Goal: Task Accomplishment & Management: Manage account settings

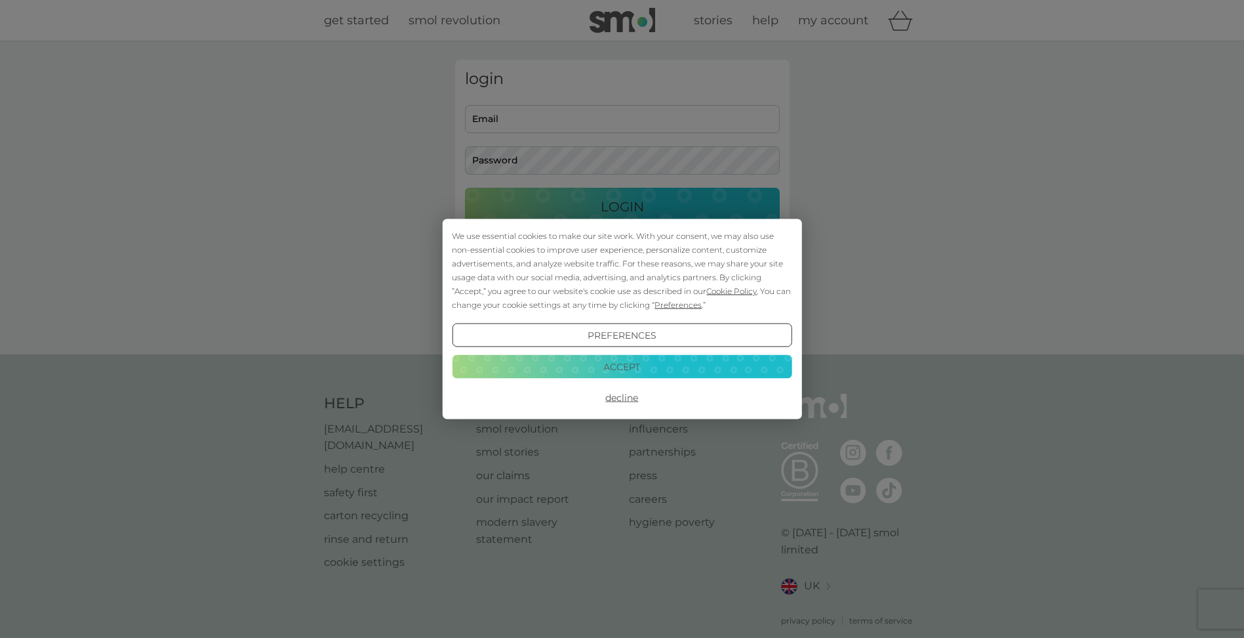
click at [630, 364] on button "Accept" at bounding box center [622, 366] width 340 height 24
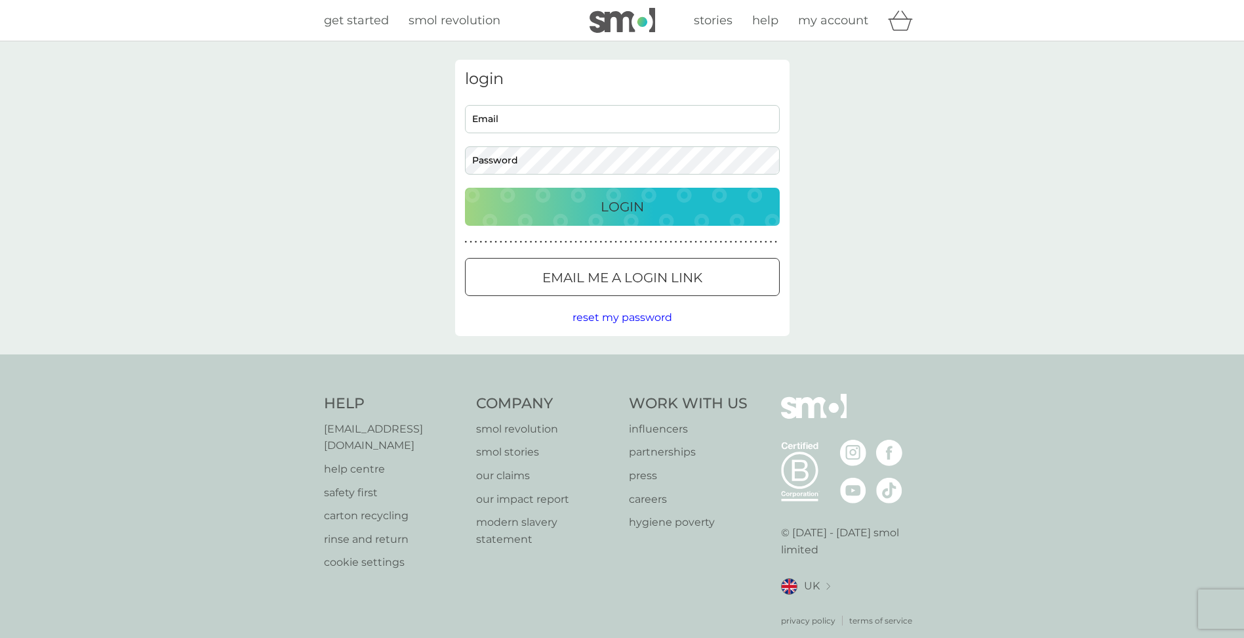
click at [524, 123] on input "Email" at bounding box center [622, 119] width 315 height 28
type input "[EMAIL_ADDRESS][DOMAIN_NAME]"
click at [583, 210] on div "Login" at bounding box center [622, 206] width 289 height 21
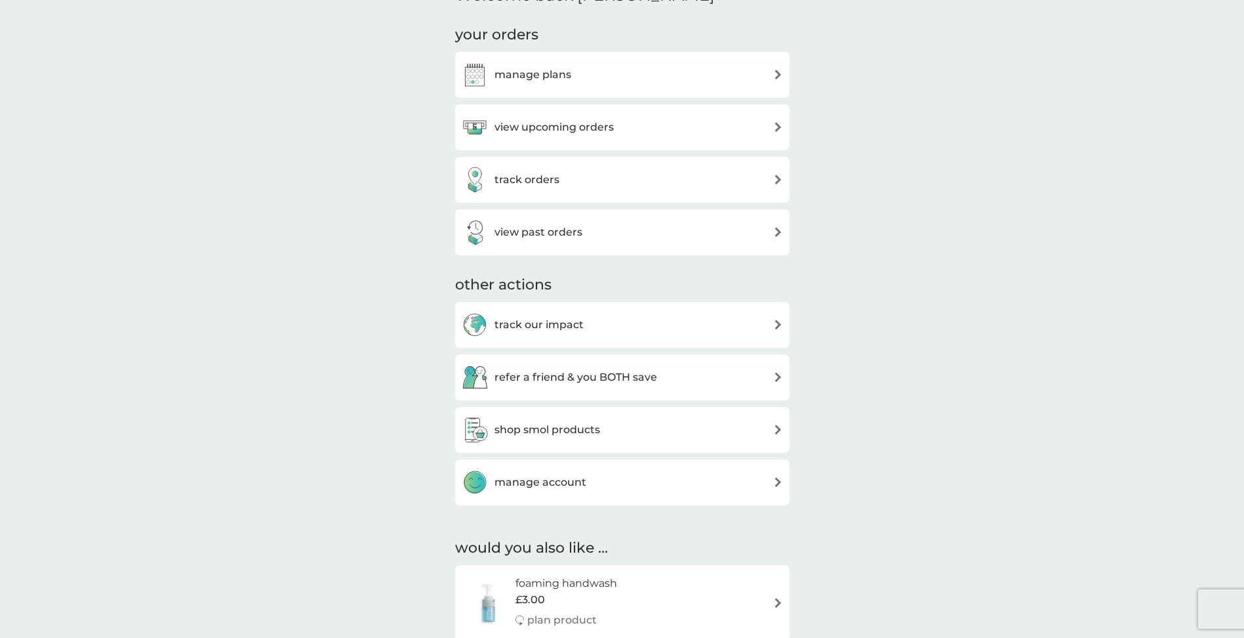
scroll to position [355, 0]
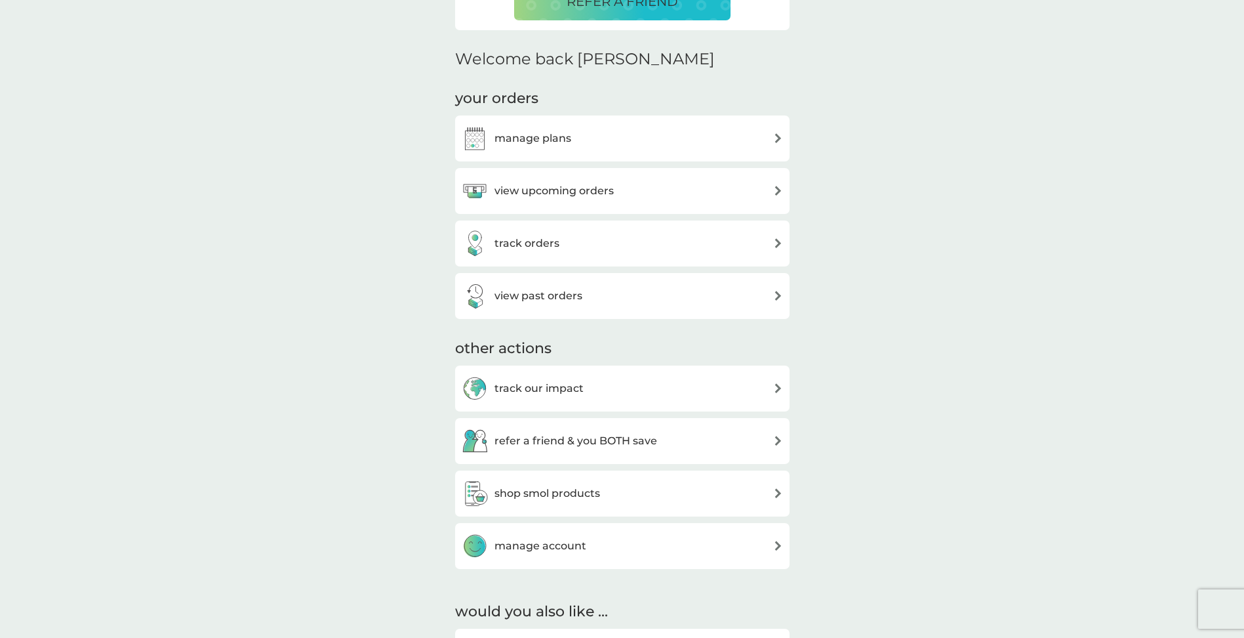
click at [518, 131] on h3 "manage plans" at bounding box center [533, 138] width 77 height 17
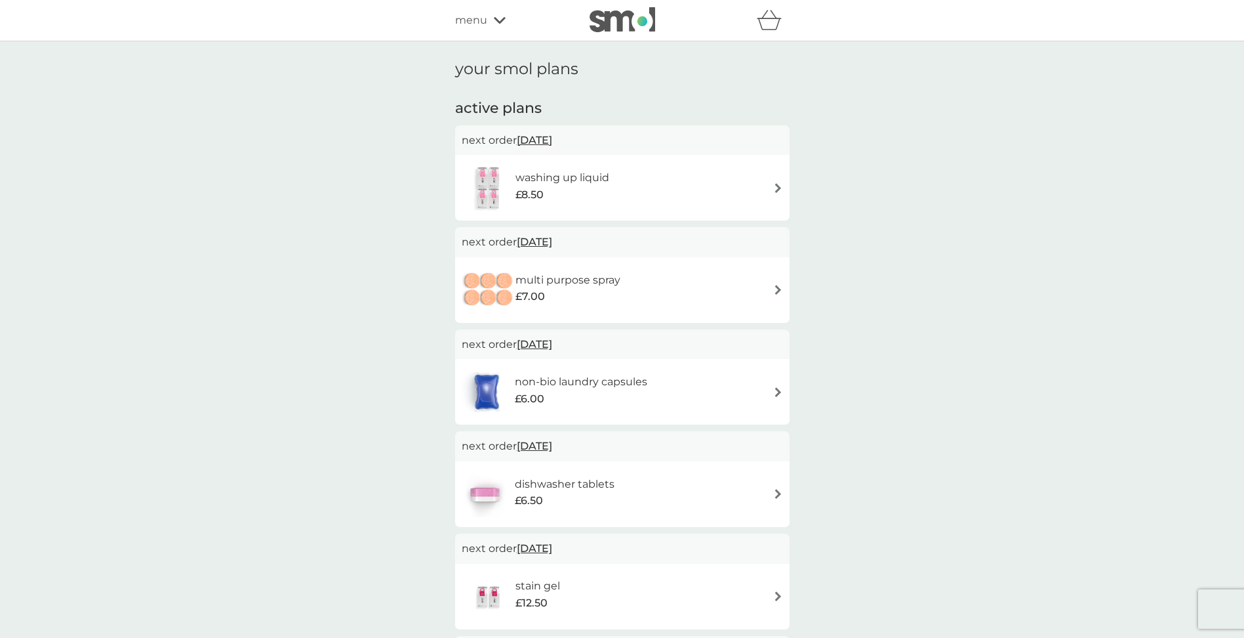
click at [772, 189] on div "washing up liquid £8.50" at bounding box center [622, 188] width 321 height 46
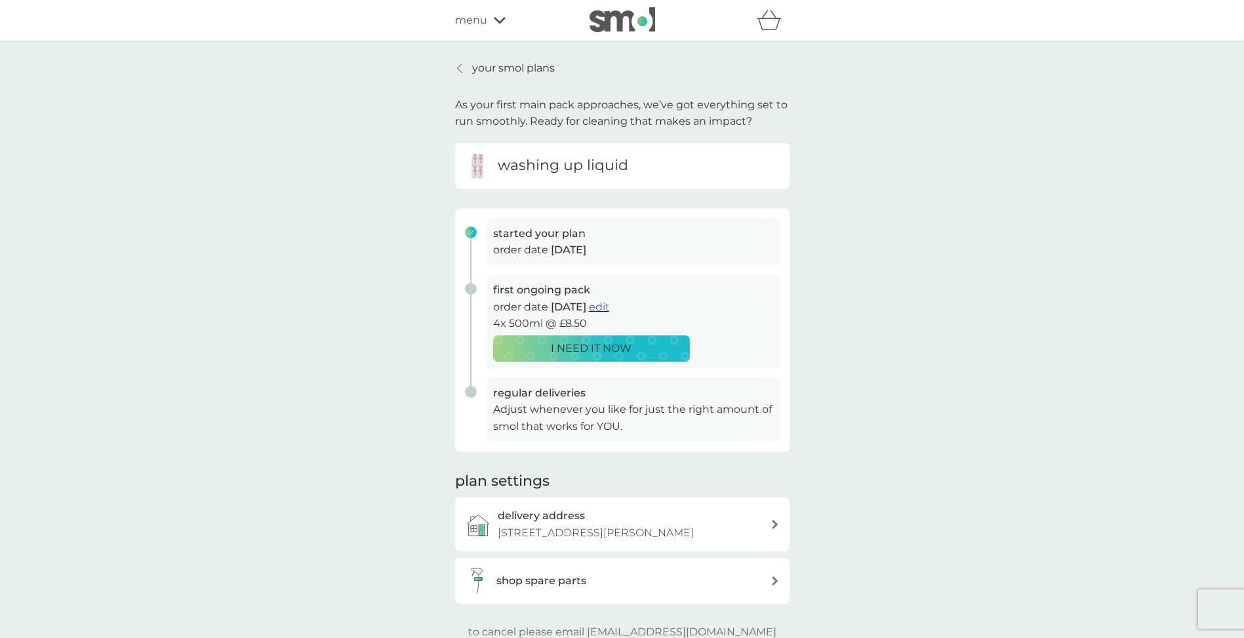
click at [609, 305] on span "edit" at bounding box center [599, 306] width 20 height 12
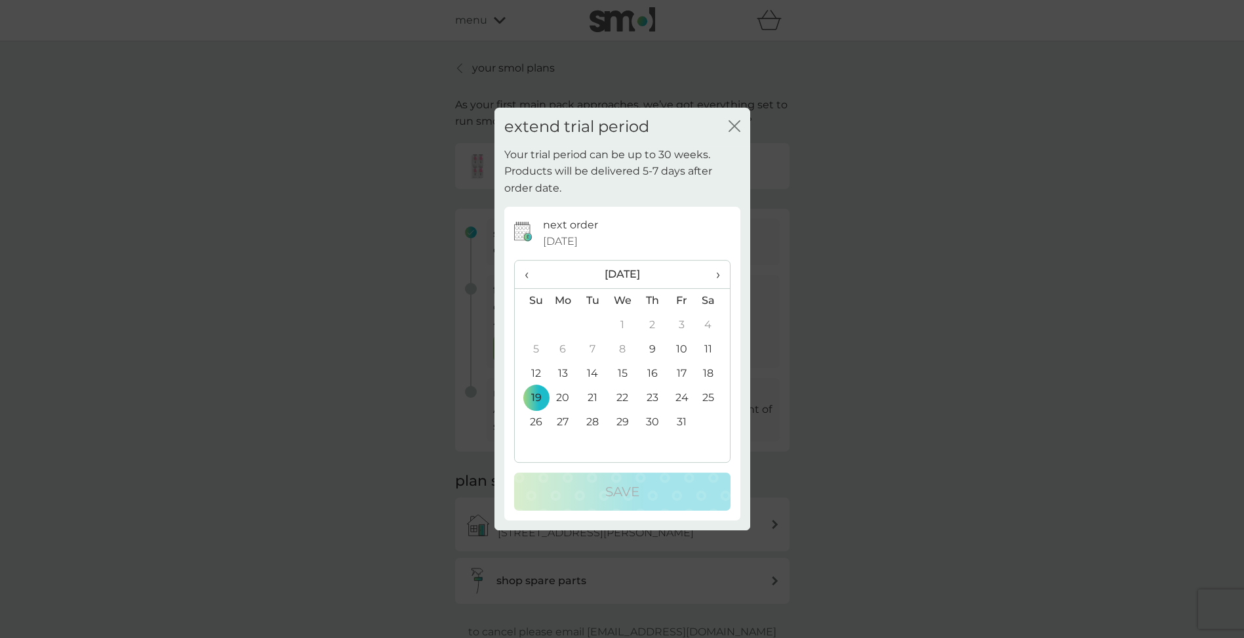
click at [718, 274] on span "›" at bounding box center [713, 274] width 13 height 28
click at [525, 274] on span "‹" at bounding box center [532, 274] width 14 height 28
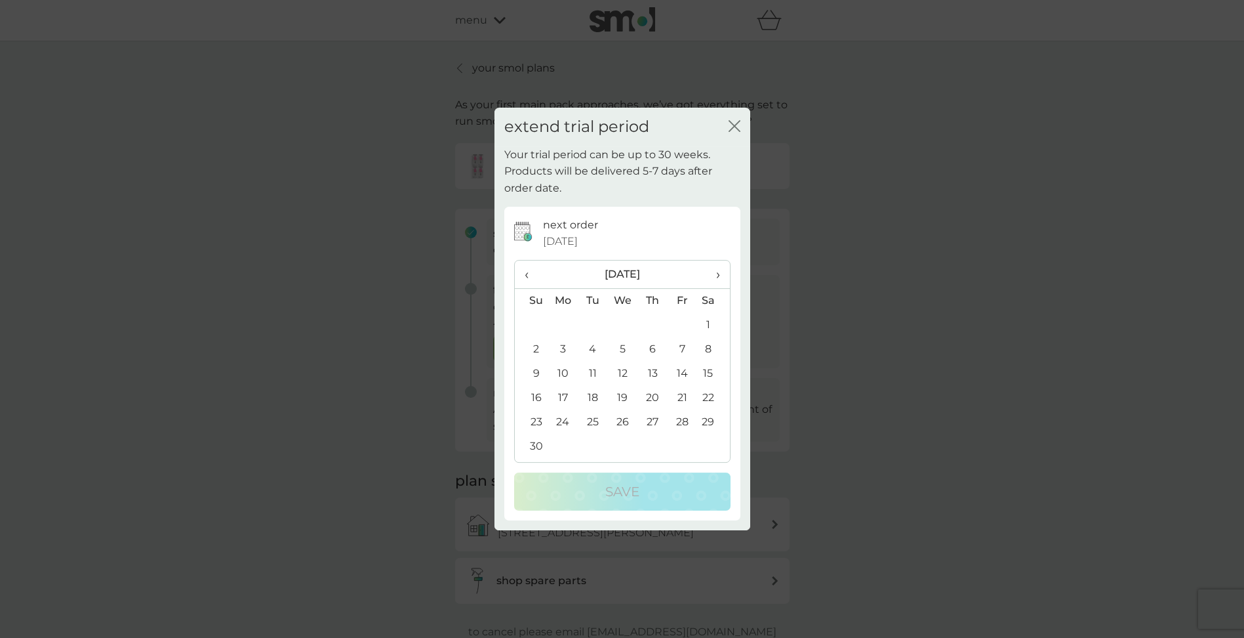
click at [525, 274] on span "‹" at bounding box center [532, 274] width 14 height 28
click at [716, 272] on span "›" at bounding box center [713, 274] width 13 height 28
click at [536, 375] on td "9" at bounding box center [531, 373] width 33 height 24
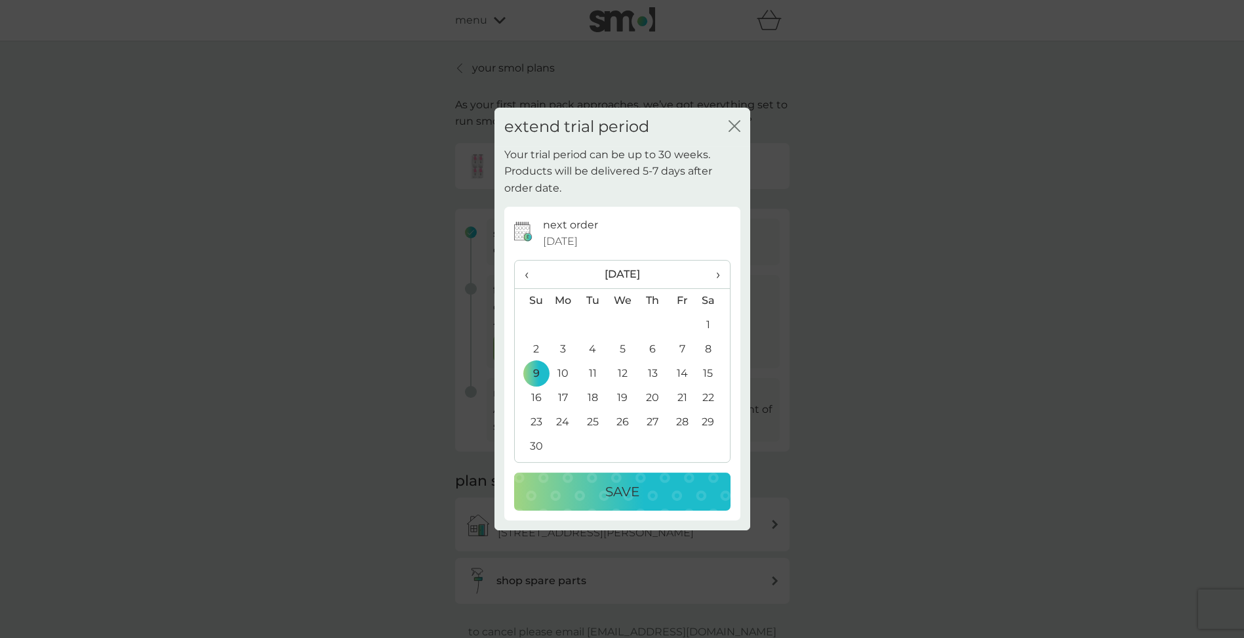
click at [631, 489] on p "Save" at bounding box center [622, 491] width 34 height 21
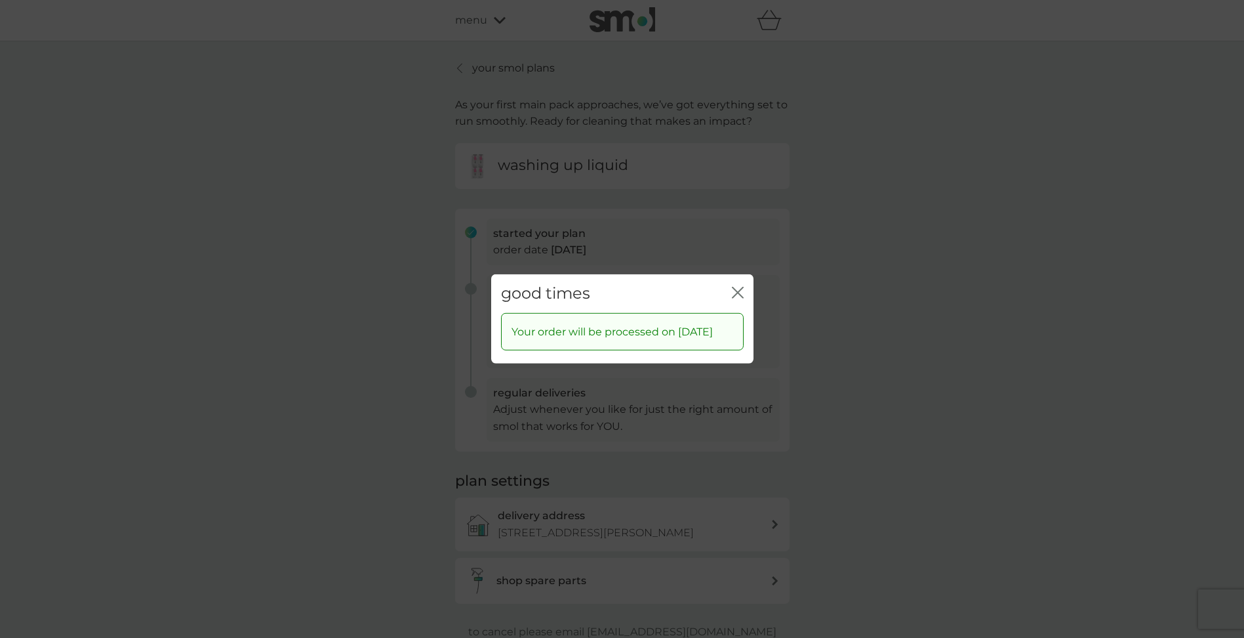
click at [741, 287] on icon "close" at bounding box center [738, 293] width 12 height 12
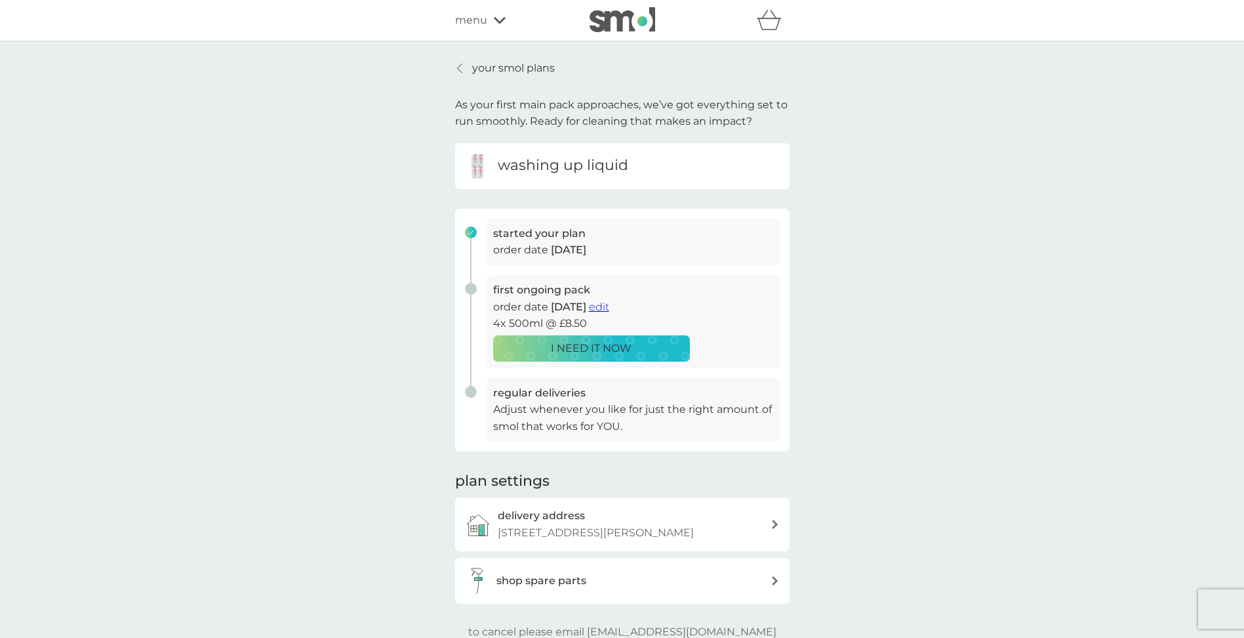
click at [500, 70] on p "your smol plans" at bounding box center [513, 68] width 83 height 17
click at [506, 67] on p "your smol plans" at bounding box center [513, 68] width 83 height 17
click at [495, 70] on p "your smol plans" at bounding box center [513, 68] width 83 height 17
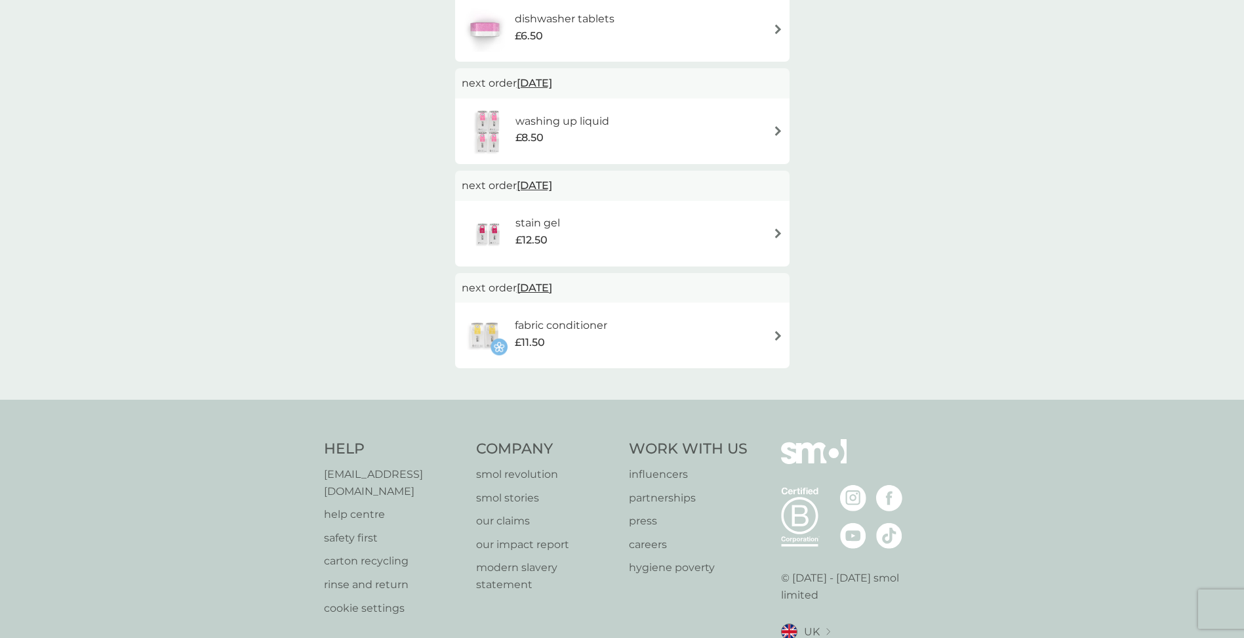
scroll to position [92, 0]
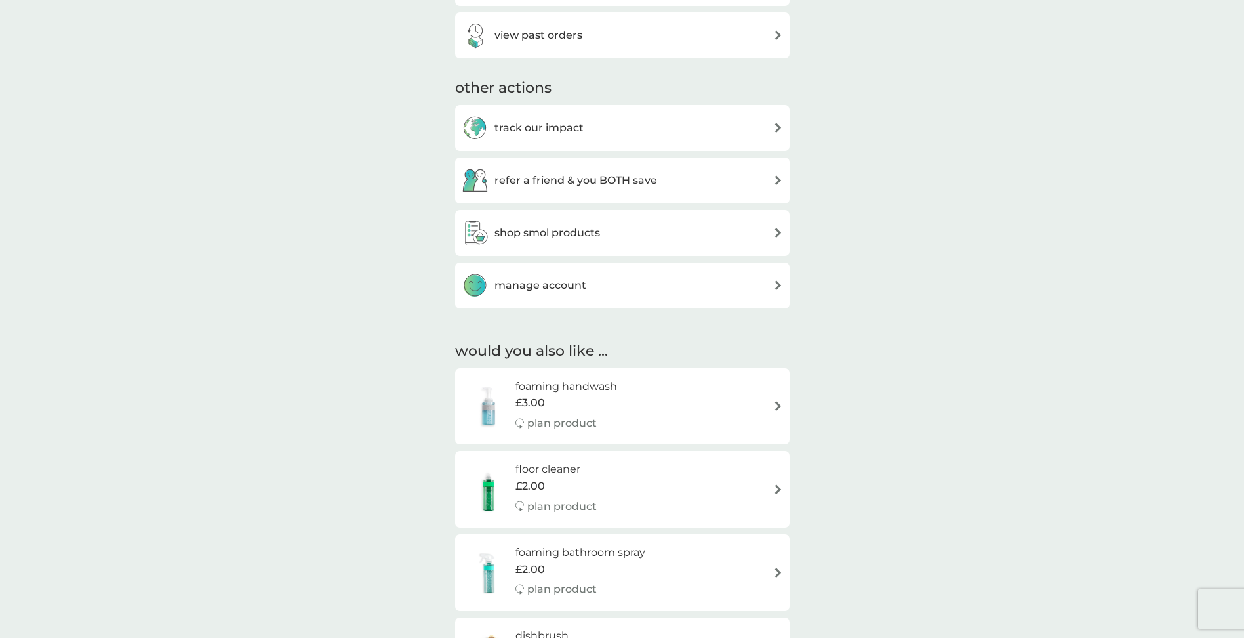
scroll to position [617, 0]
click at [774, 283] on img at bounding box center [778, 283] width 10 height 10
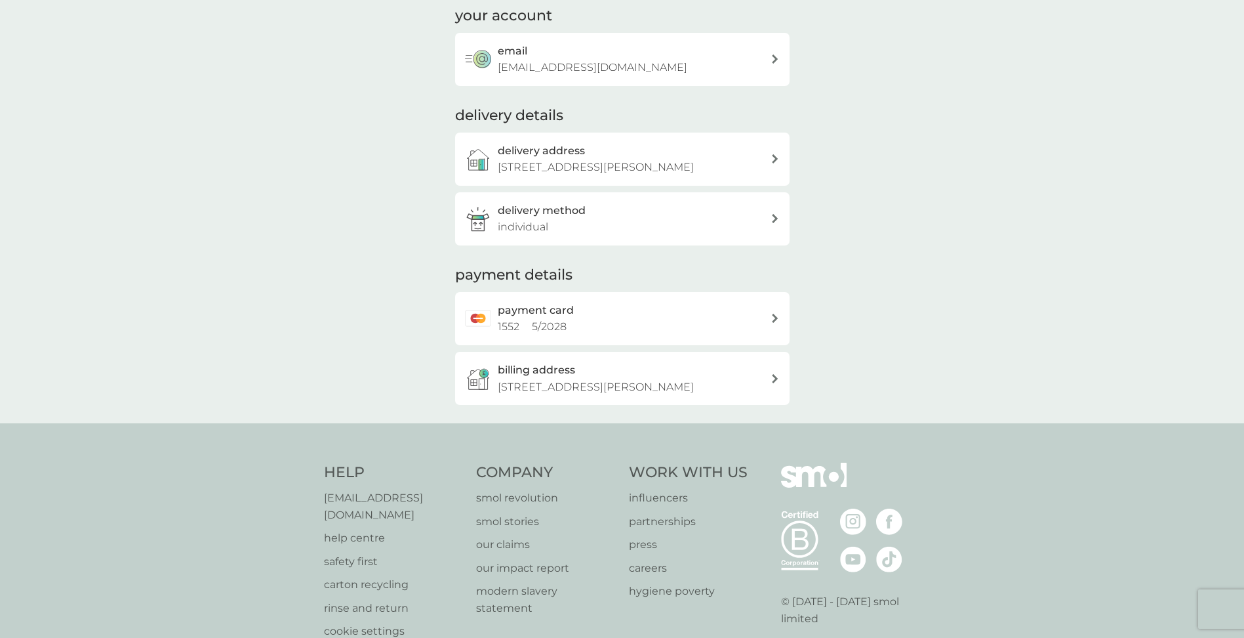
scroll to position [131, 0]
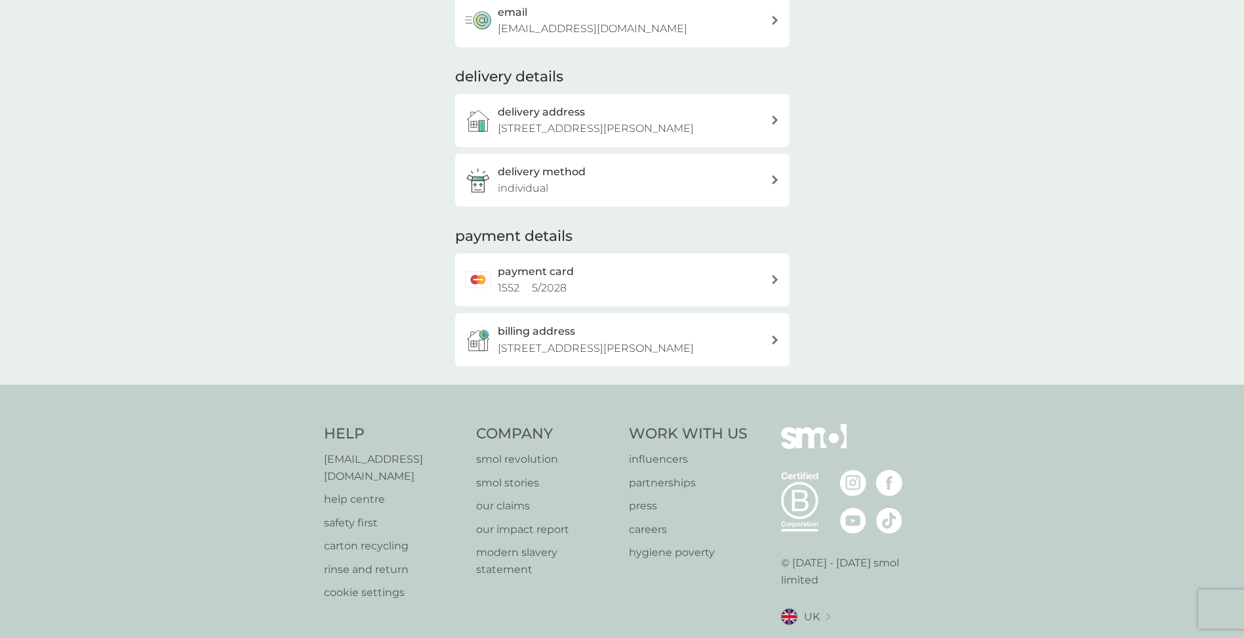
click at [346, 491] on p "help centre" at bounding box center [394, 499] width 140 height 17
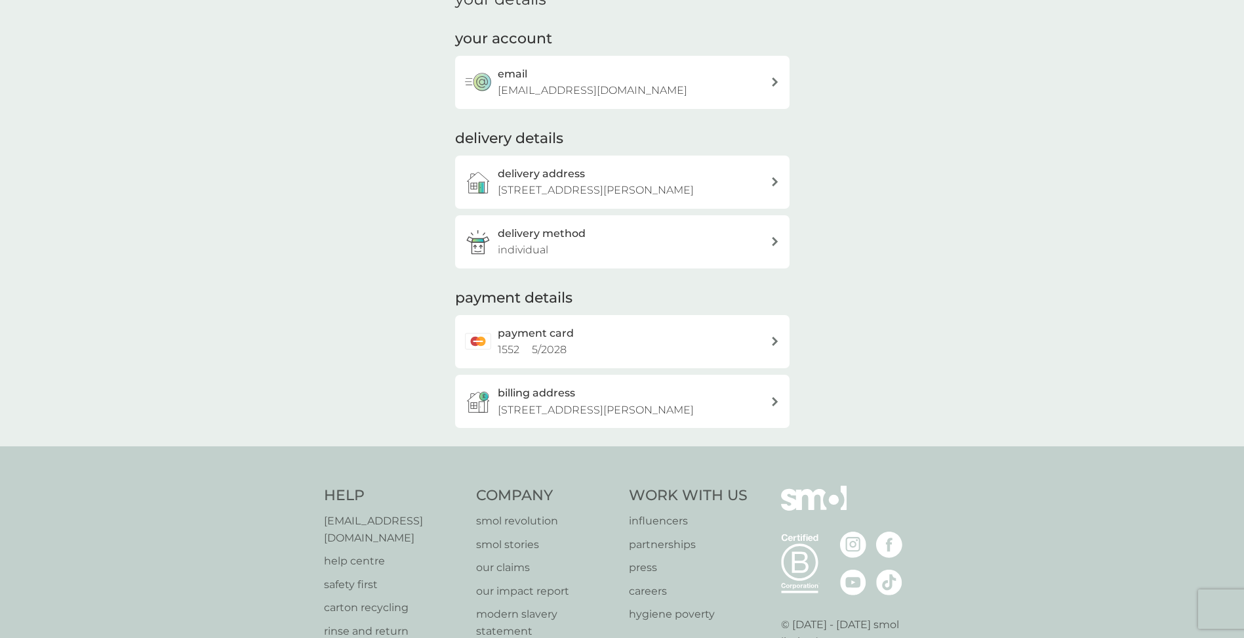
scroll to position [173, 0]
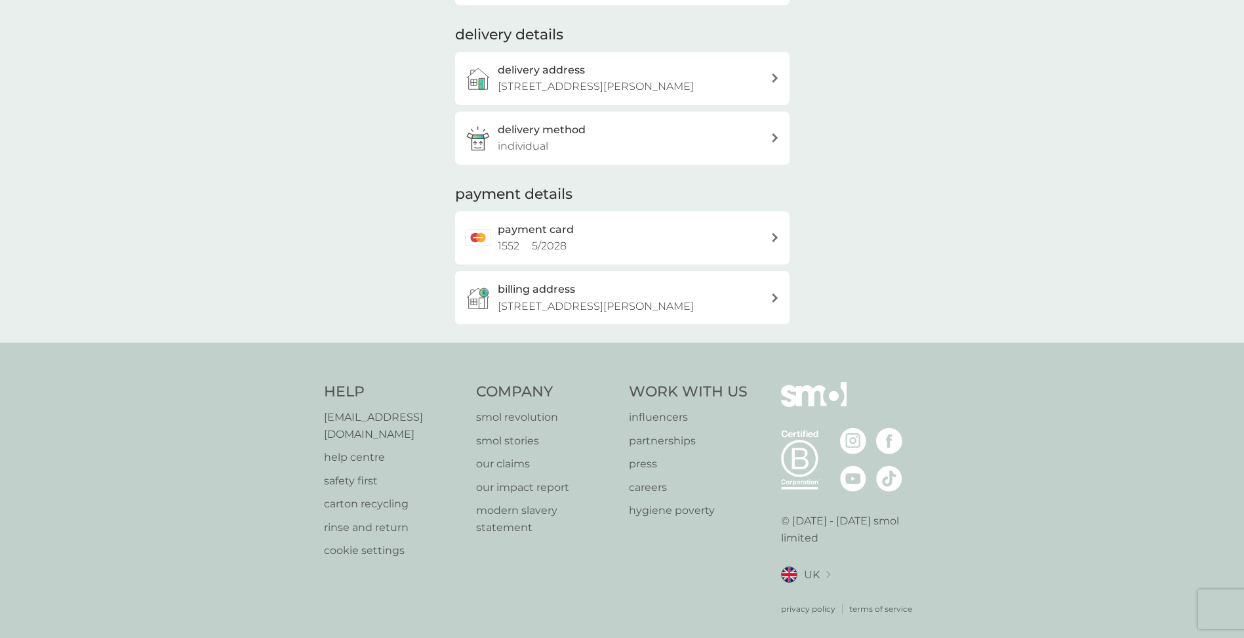
click at [342, 449] on p "help centre" at bounding box center [394, 457] width 140 height 17
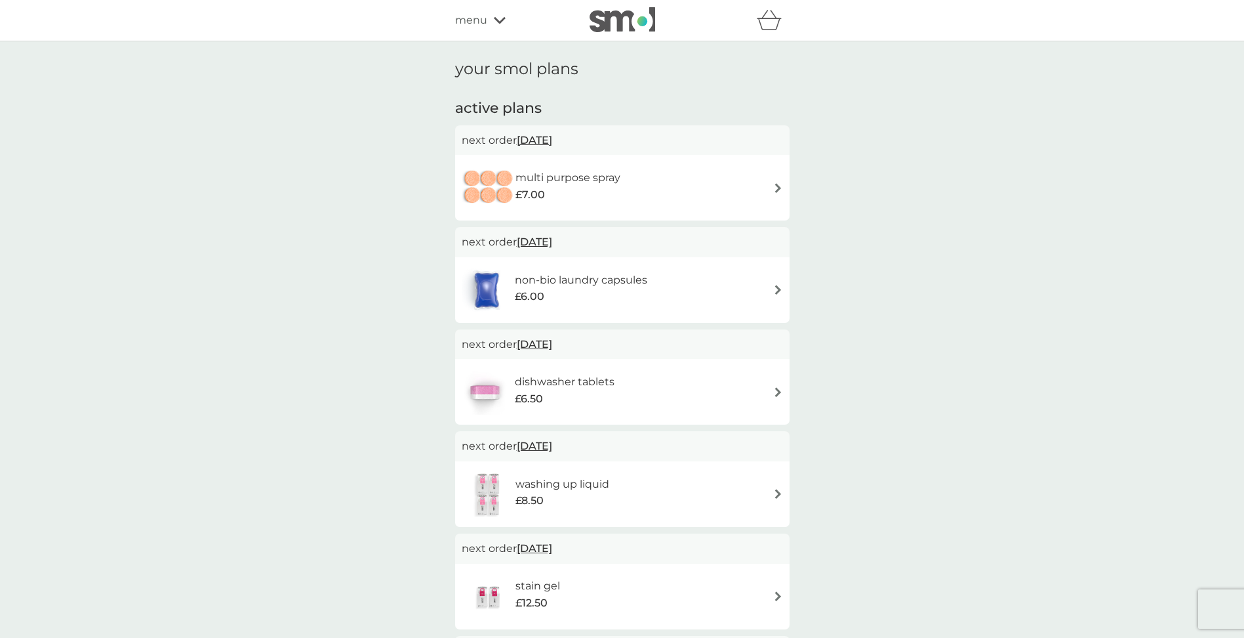
click at [674, 186] on div "multi purpose spray £7.00" at bounding box center [622, 188] width 321 height 46
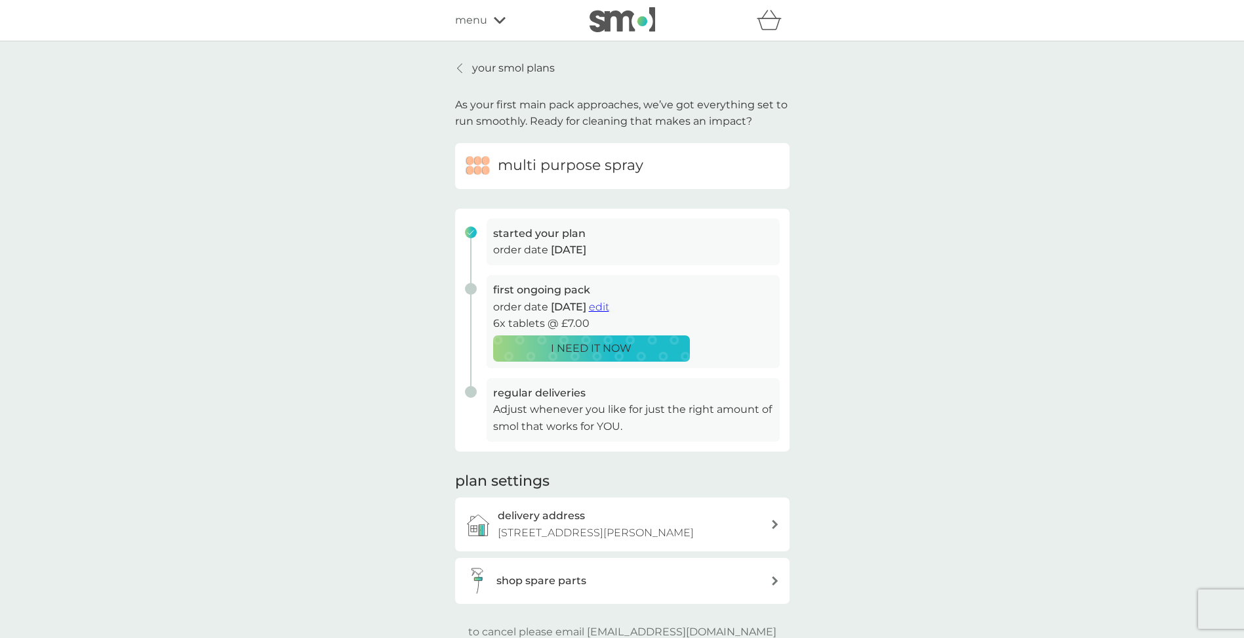
click at [484, 66] on p "your smol plans" at bounding box center [513, 68] width 83 height 17
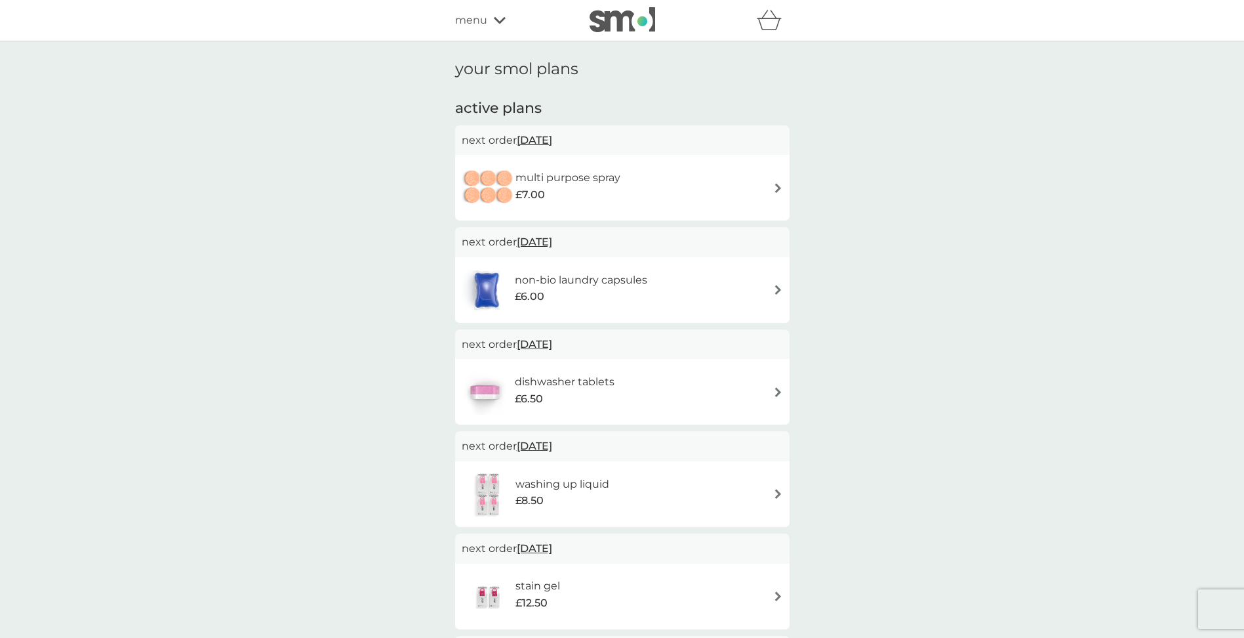
click at [598, 294] on div "£6.00" at bounding box center [581, 296] width 133 height 17
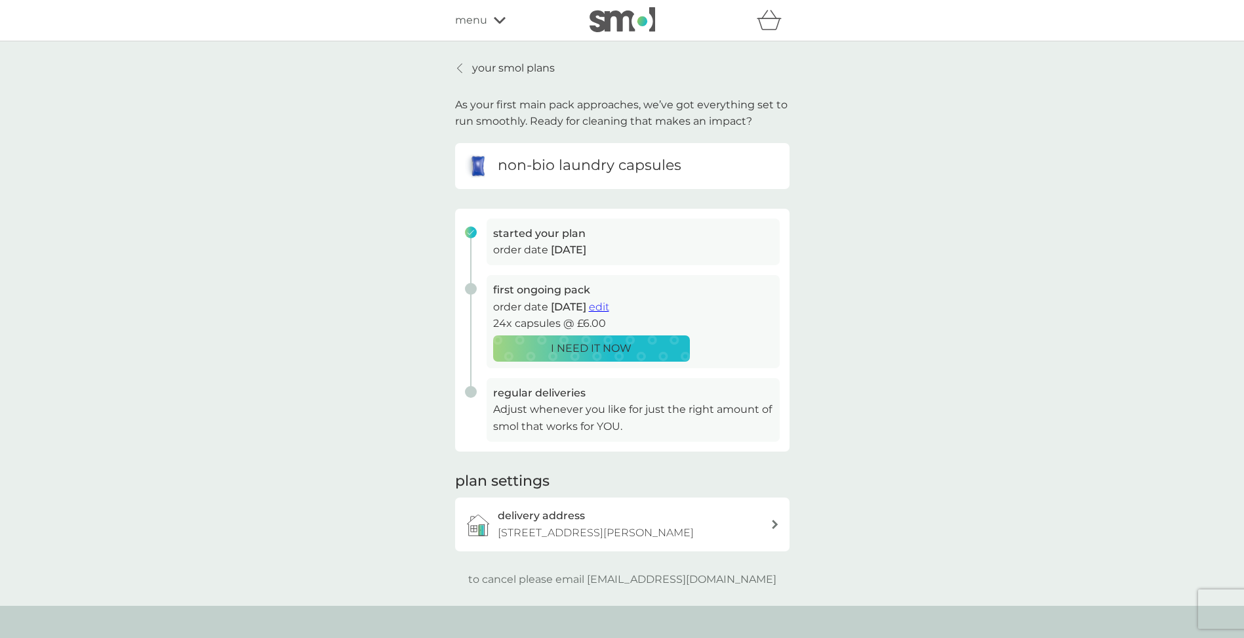
click at [487, 65] on p "your smol plans" at bounding box center [513, 68] width 83 height 17
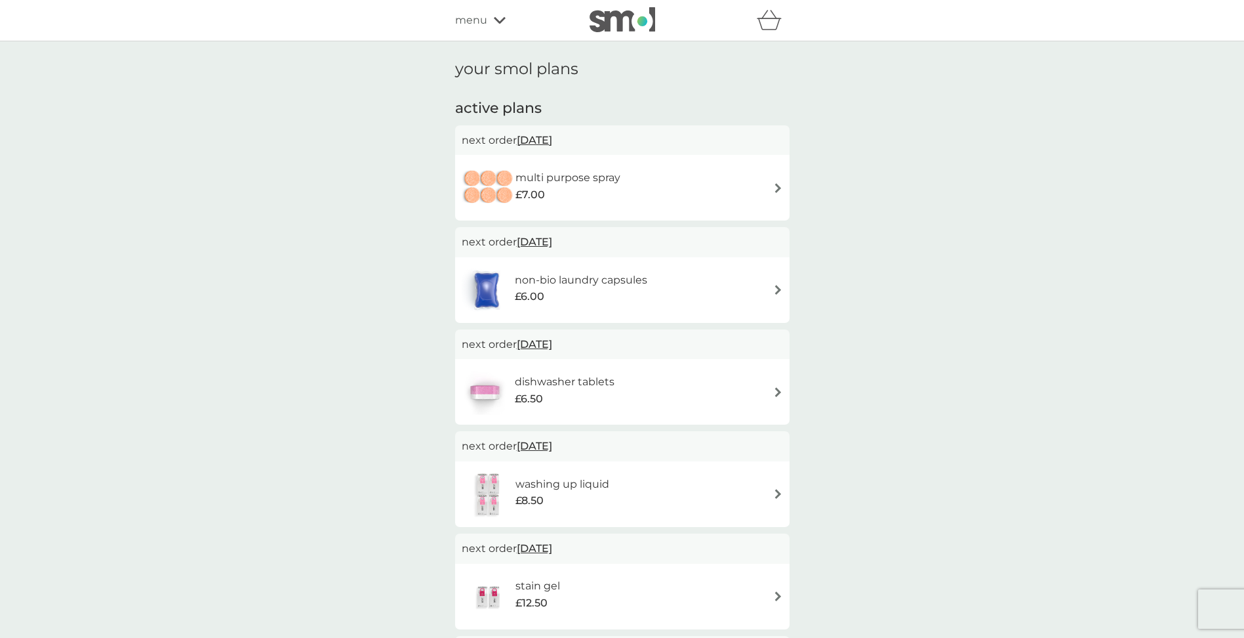
click at [564, 388] on h6 "dishwasher tablets" at bounding box center [565, 381] width 100 height 17
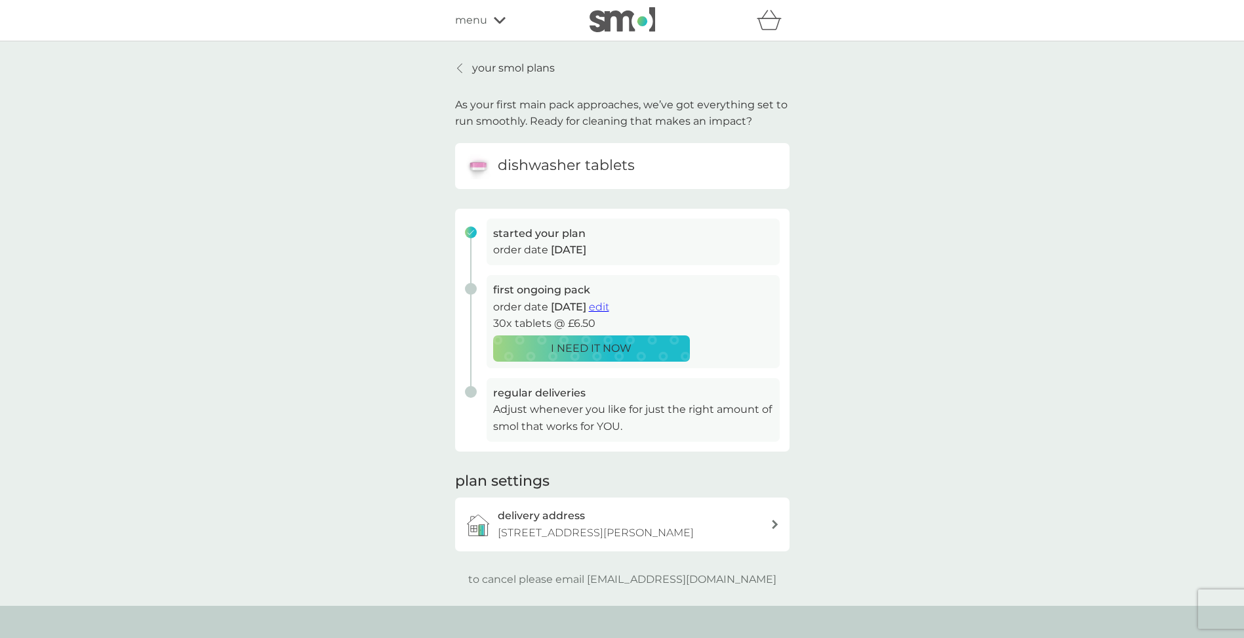
click at [489, 67] on p "your smol plans" at bounding box center [513, 68] width 83 height 17
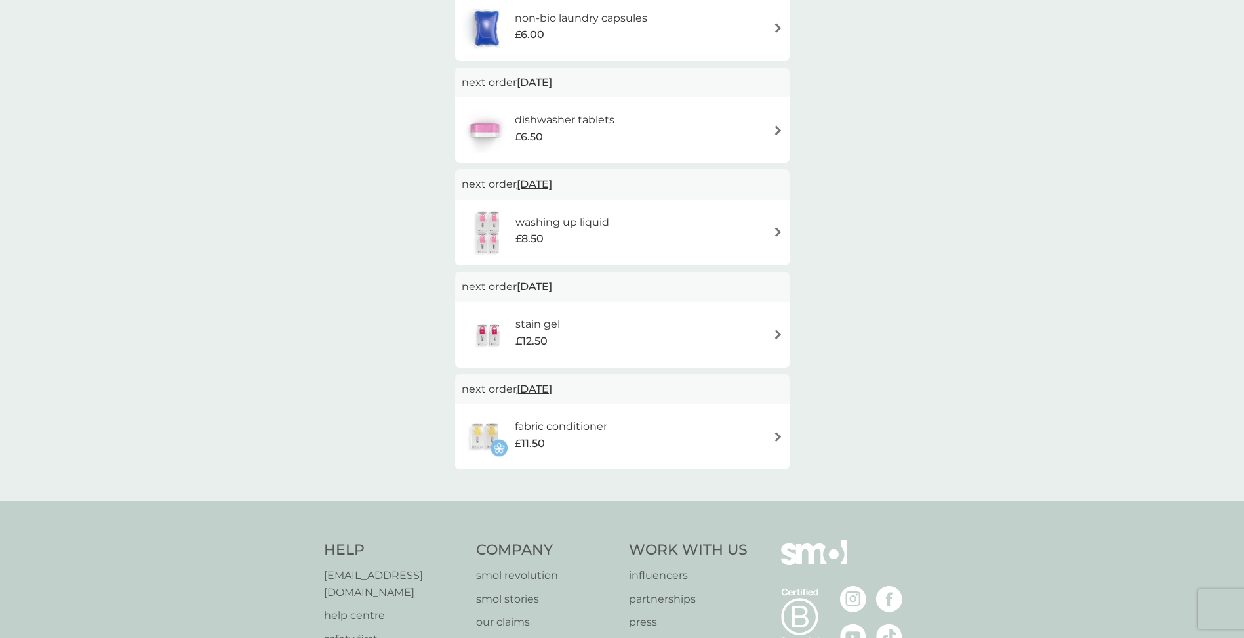
scroll to position [262, 0]
click at [625, 325] on div "stain gel £12.50" at bounding box center [622, 334] width 321 height 46
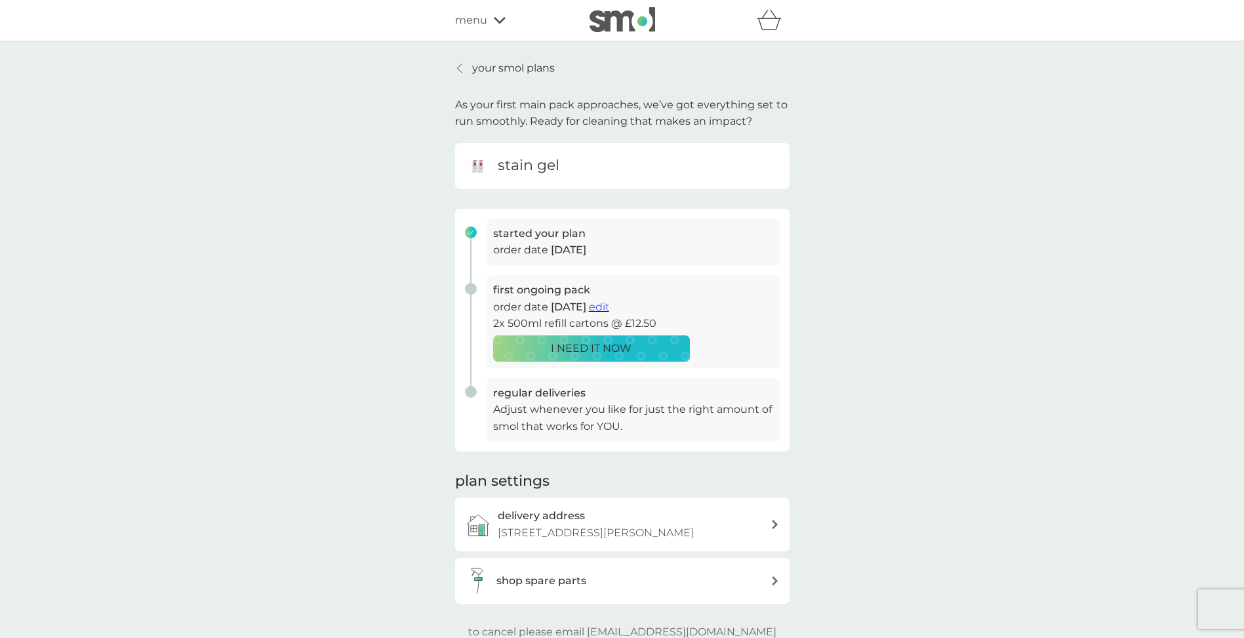
click at [483, 69] on p "your smol plans" at bounding box center [513, 68] width 83 height 17
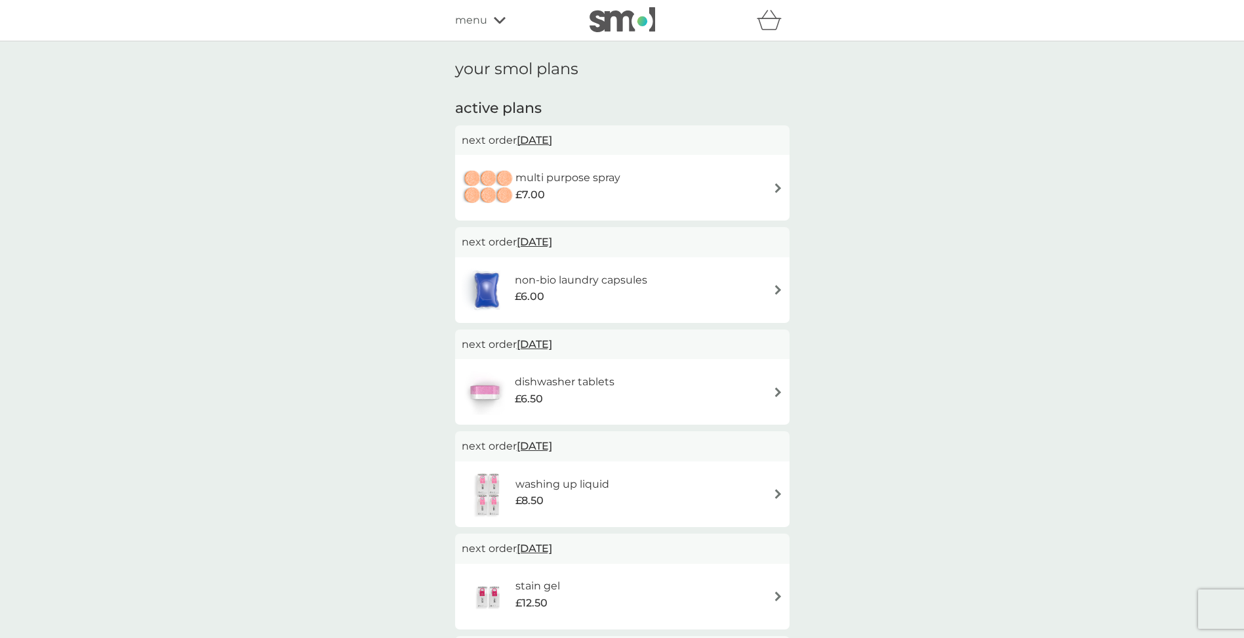
click at [478, 23] on span "menu" at bounding box center [471, 20] width 32 height 17
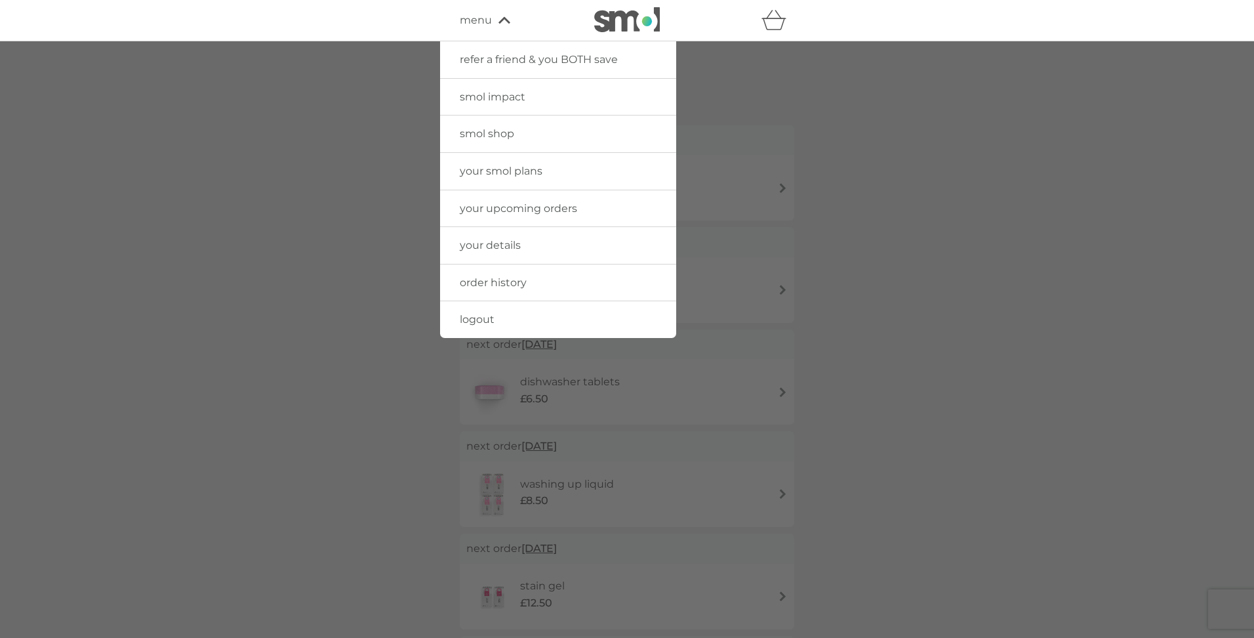
click at [491, 171] on span "your smol plans" at bounding box center [501, 171] width 83 height 12
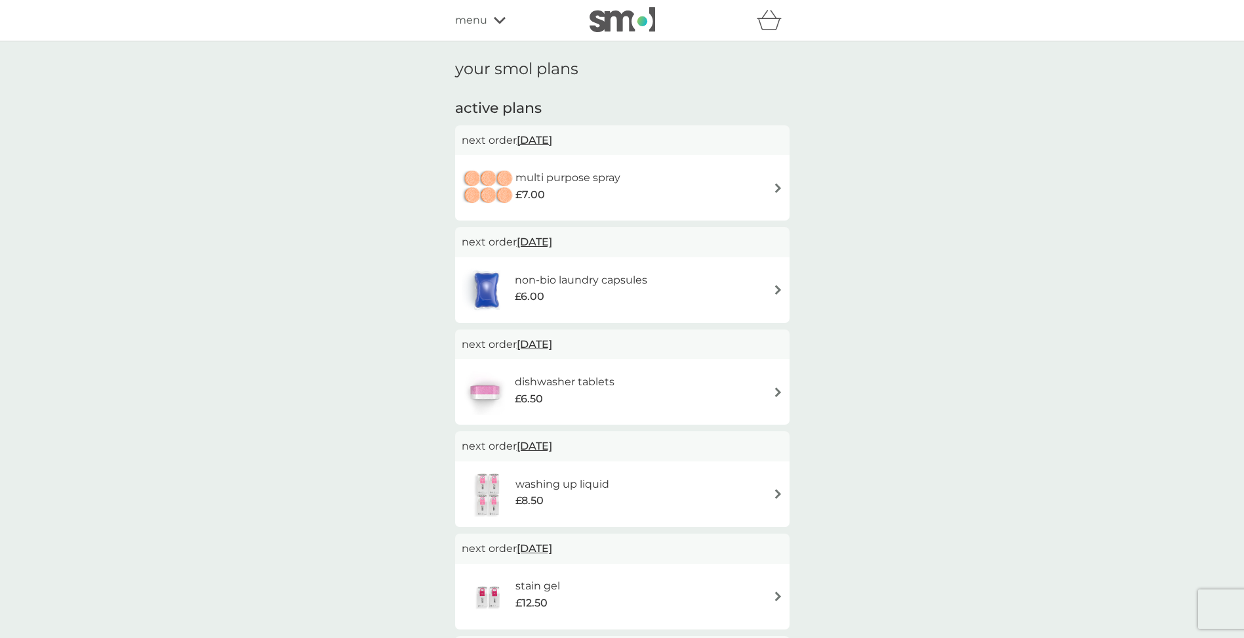
click at [610, 381] on h6 "dishwasher tablets" at bounding box center [565, 381] width 100 height 17
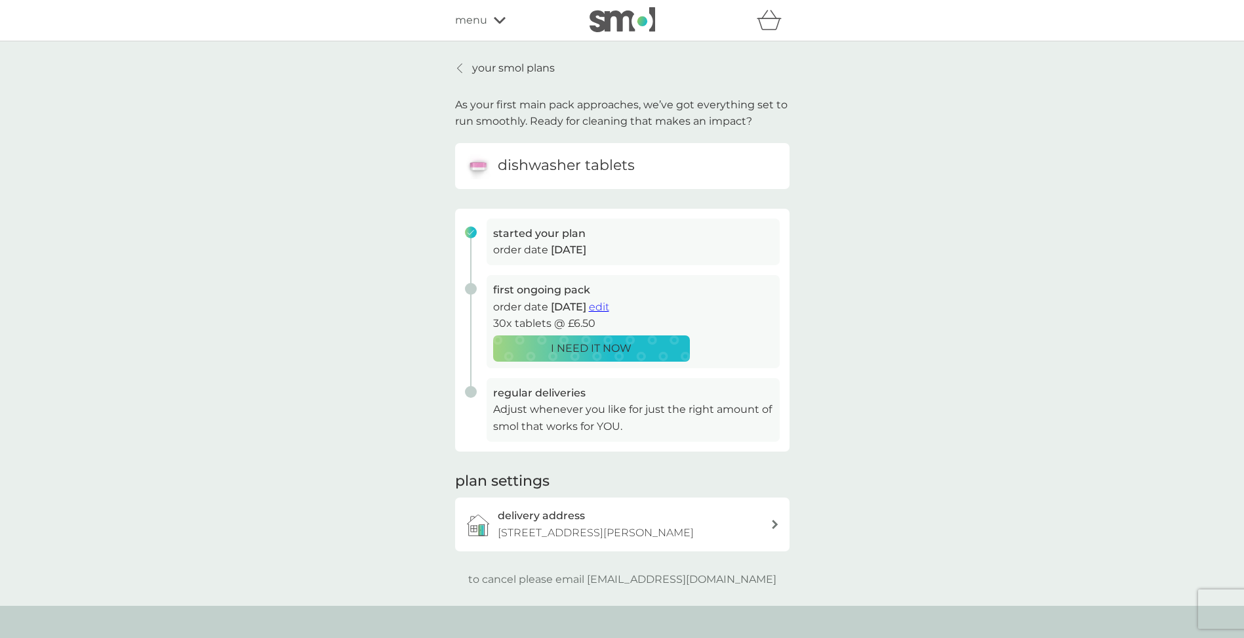
click at [503, 62] on p "your smol plans" at bounding box center [513, 68] width 83 height 17
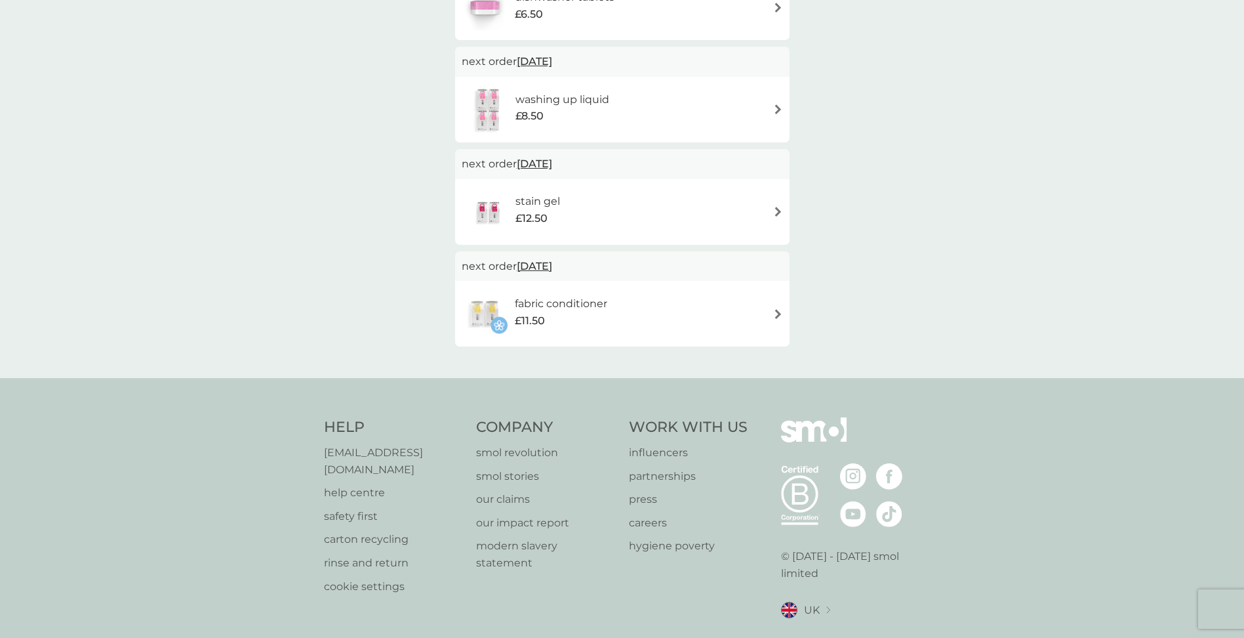
scroll to position [394, 0]
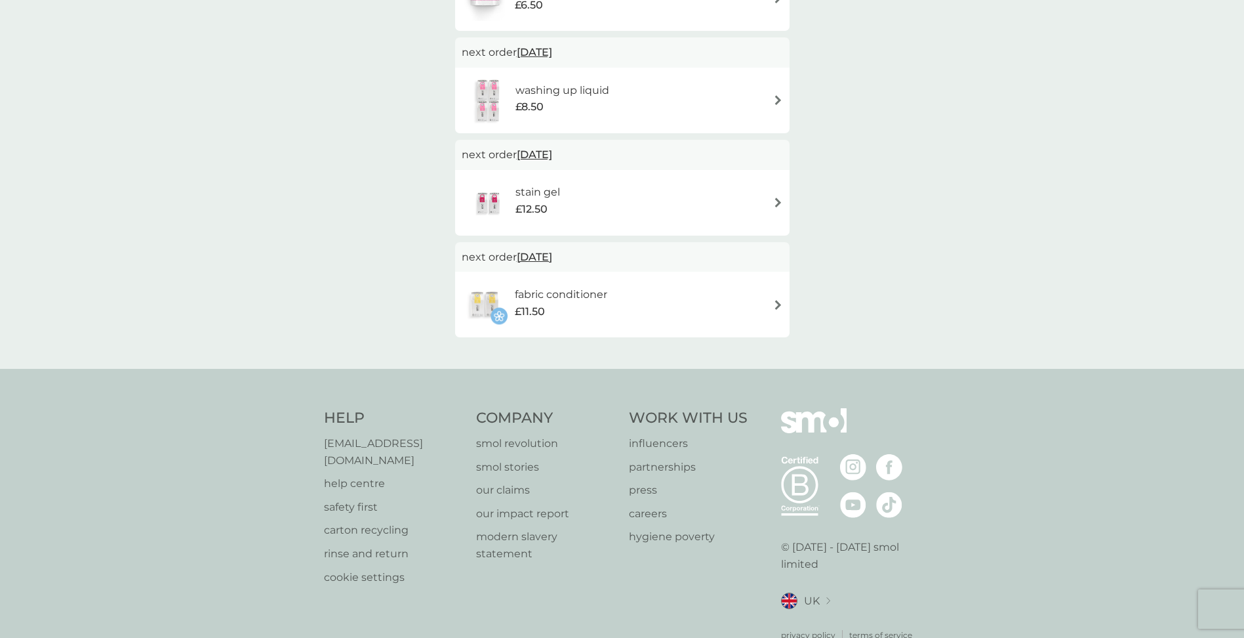
click at [774, 301] on img at bounding box center [778, 305] width 10 height 10
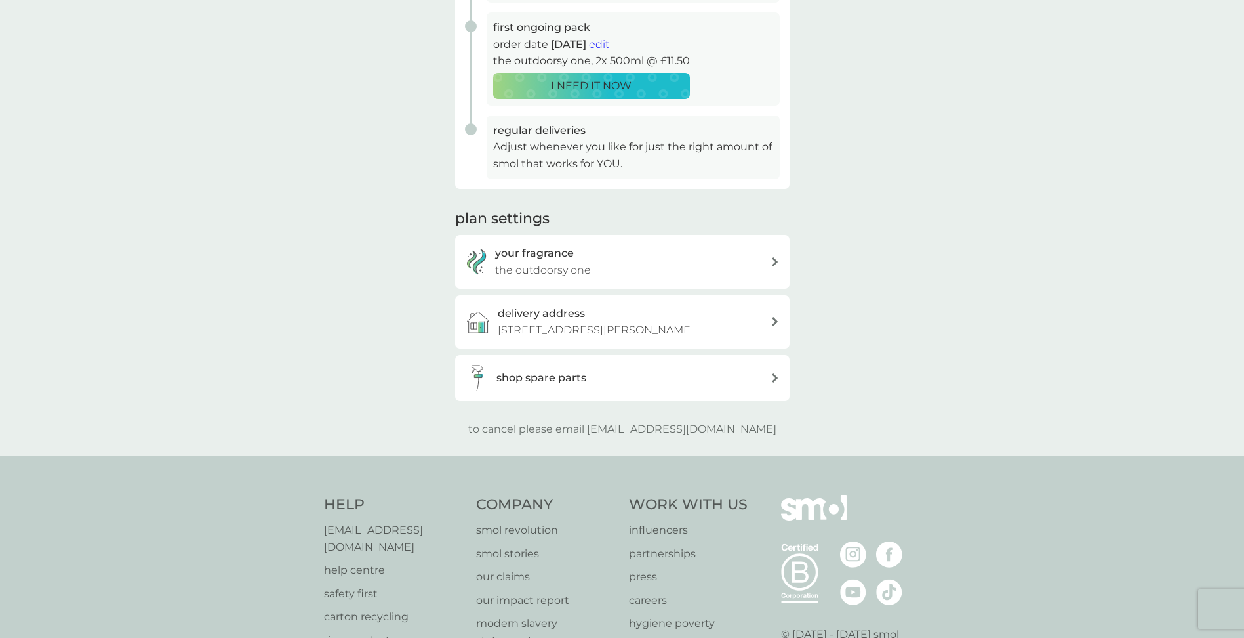
scroll to position [328, 0]
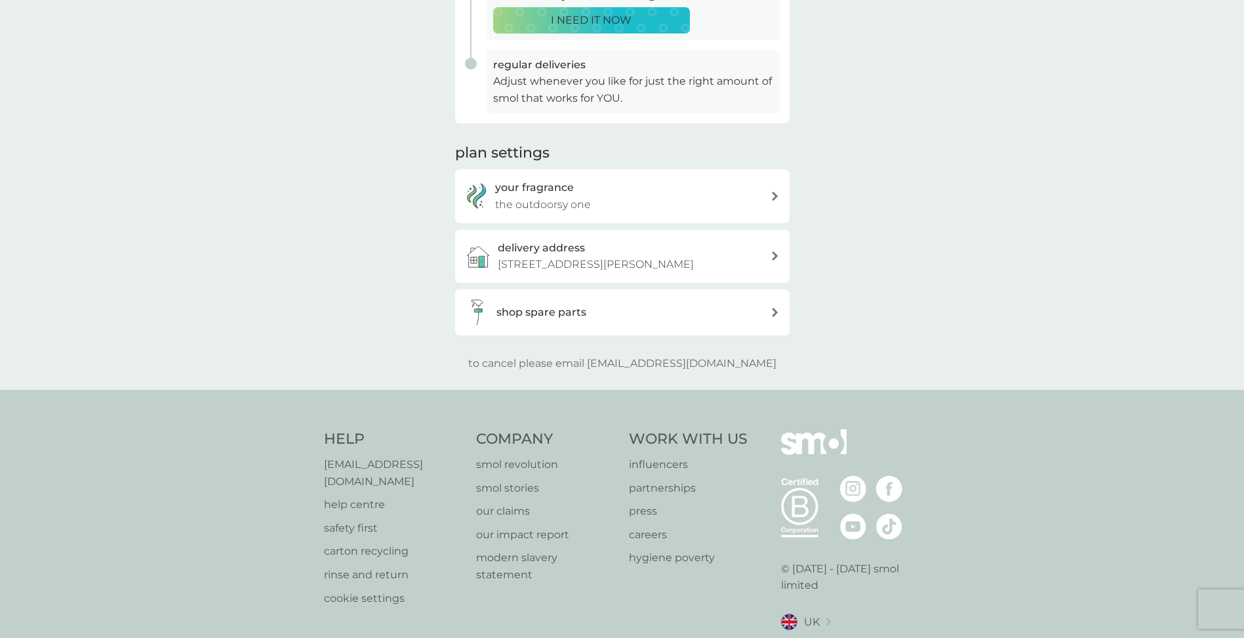
click at [773, 197] on icon at bounding box center [775, 196] width 7 height 9
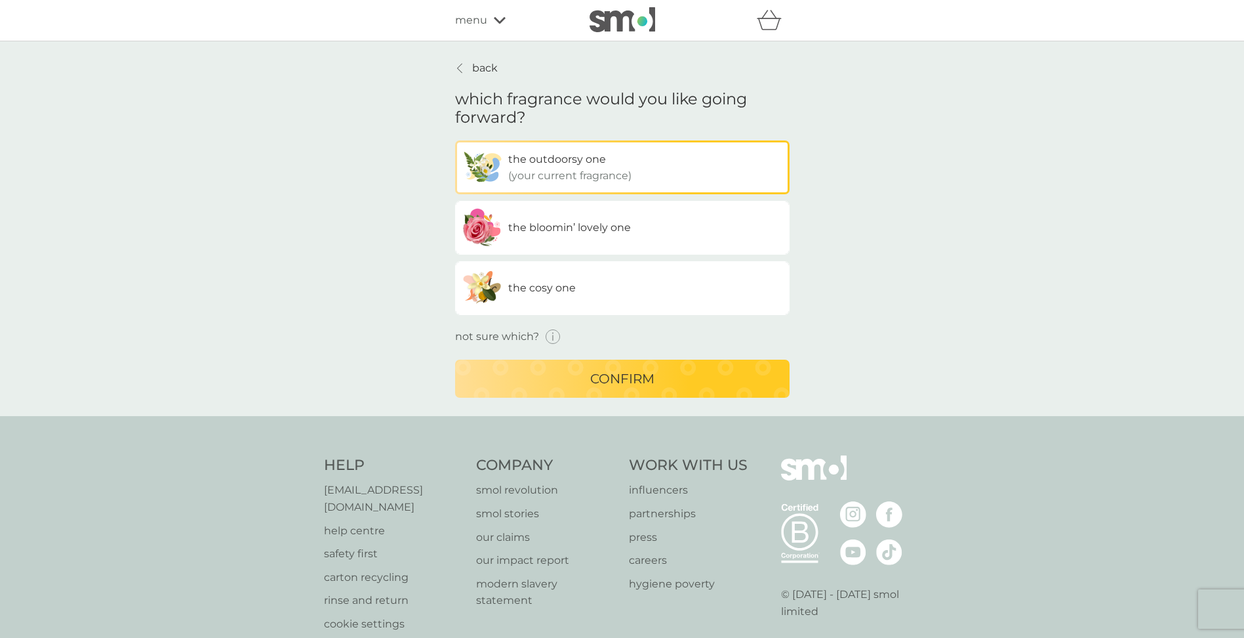
click at [554, 337] on icon "button" at bounding box center [553, 336] width 15 height 15
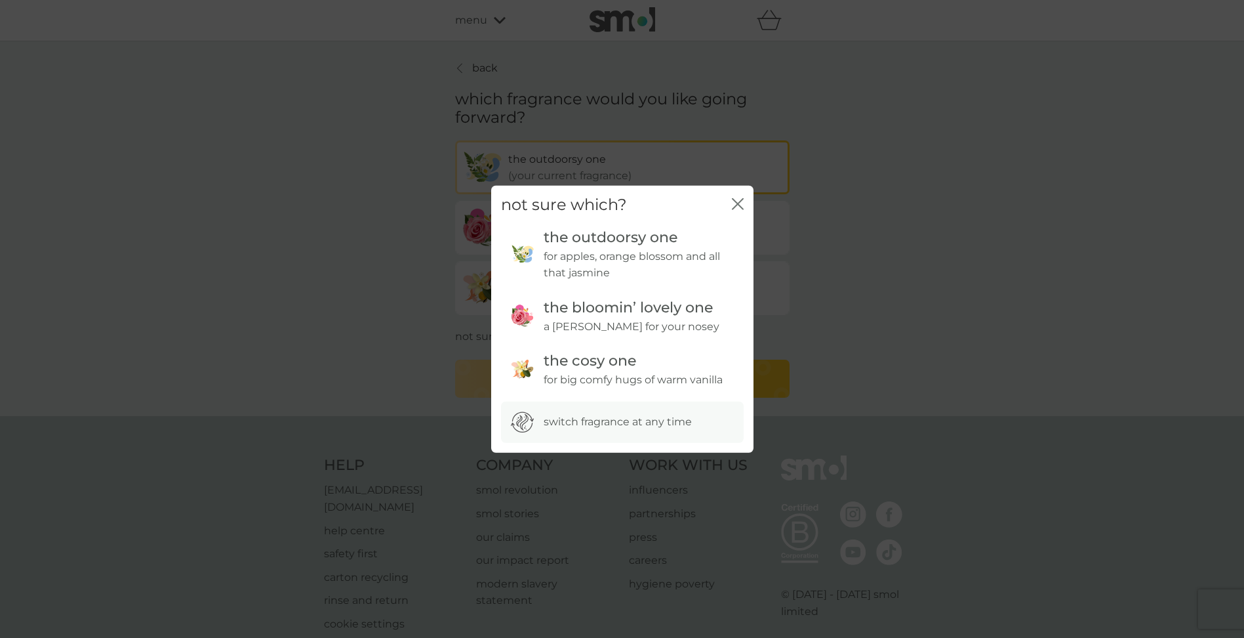
click at [732, 201] on icon "close" at bounding box center [738, 204] width 12 height 12
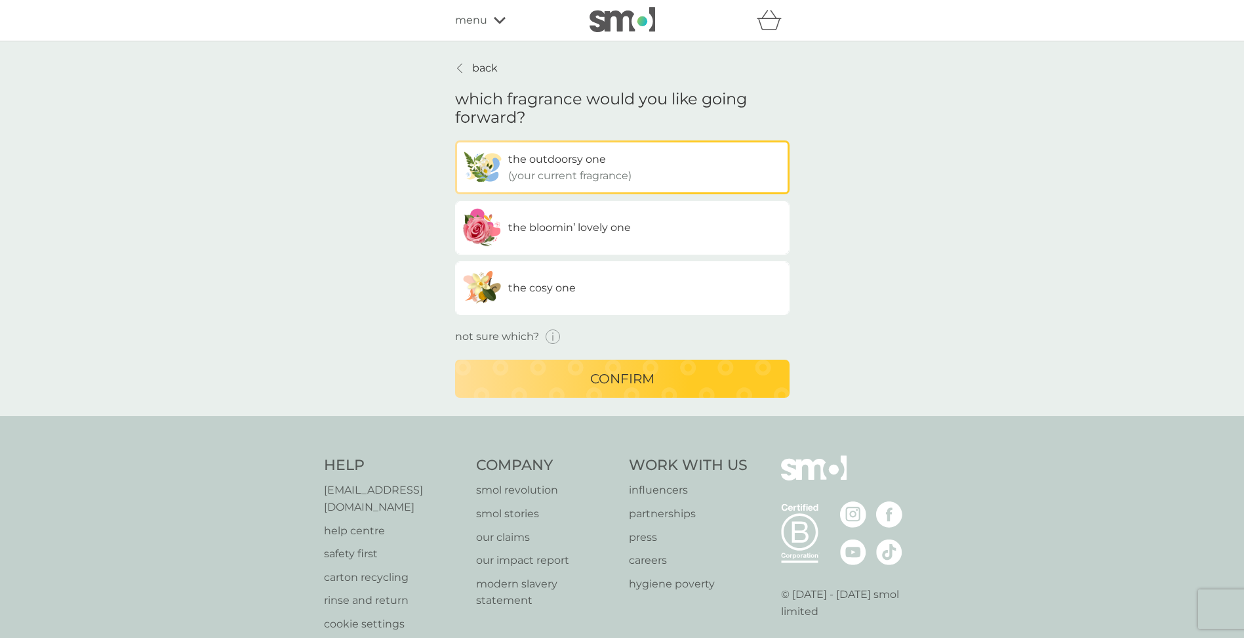
click at [487, 70] on p "back" at bounding box center [485, 68] width 26 height 17
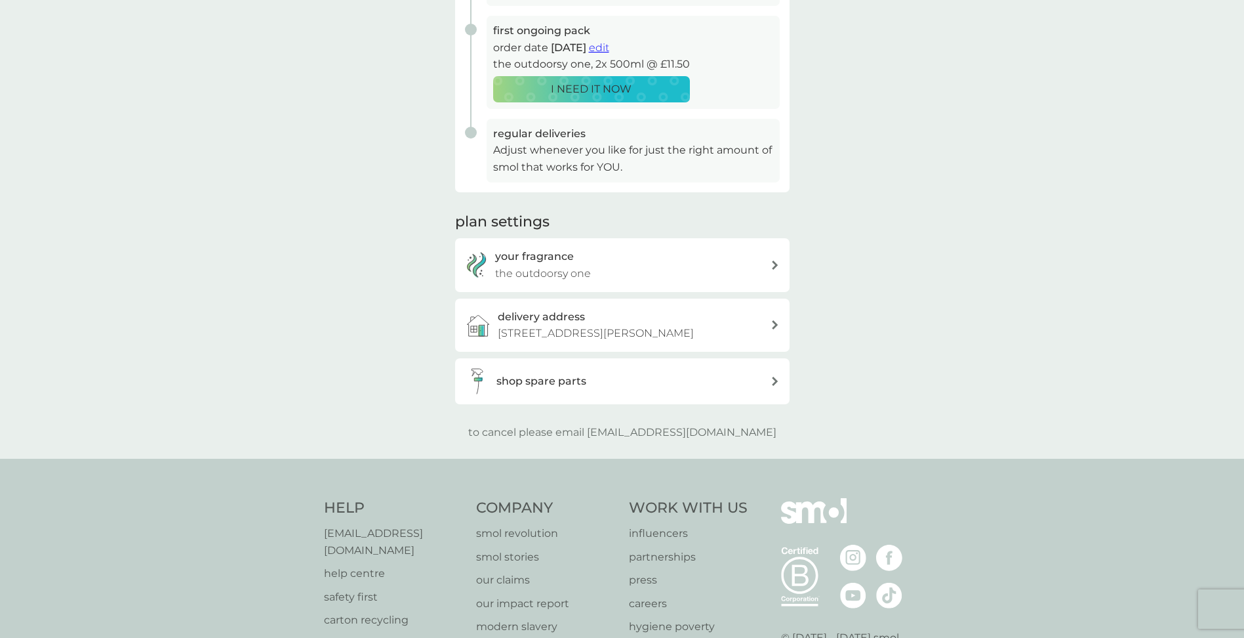
scroll to position [262, 0]
